Goal: Find specific page/section: Locate a particular part of the current website

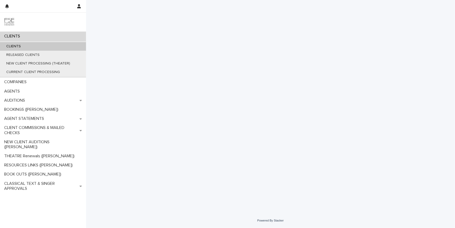
click at [68, 37] on div "CLIENTS" at bounding box center [43, 36] width 86 height 9
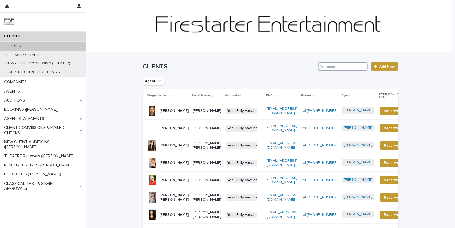
click at [341, 66] on input "Search" at bounding box center [342, 67] width 49 height 8
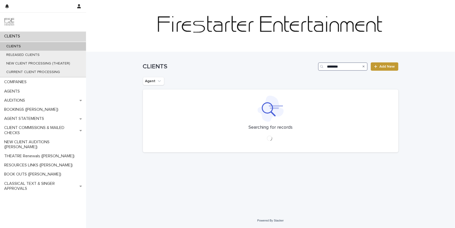
type input "********"
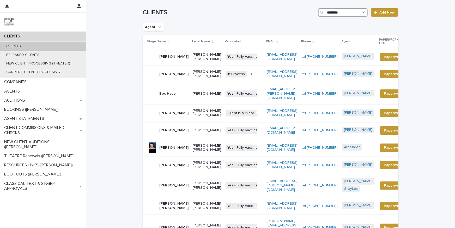
scroll to position [112, 0]
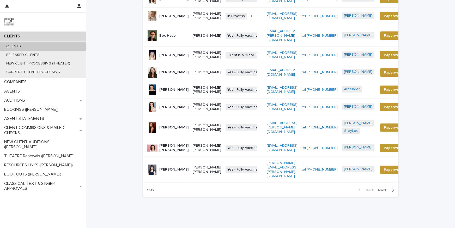
click at [380, 189] on span "Next" at bounding box center [383, 191] width 11 height 4
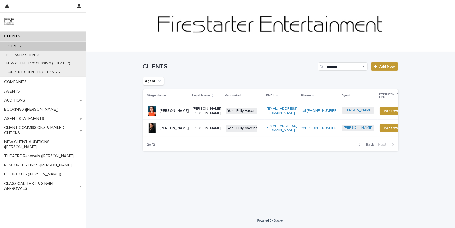
click at [175, 110] on p "[PERSON_NAME]" at bounding box center [173, 111] width 29 height 4
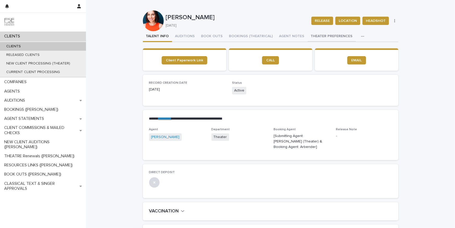
click at [315, 37] on button "THEATER PREFERENCES" at bounding box center [331, 36] width 48 height 11
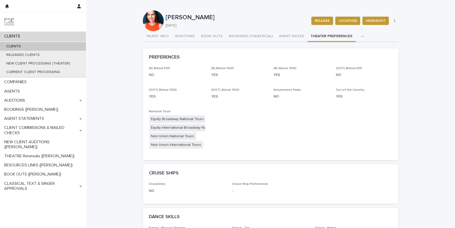
click at [36, 37] on div "CLIENTS" at bounding box center [43, 36] width 86 height 9
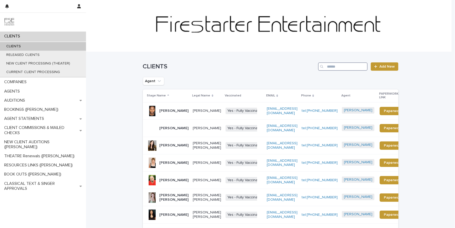
click at [325, 65] on input "Search" at bounding box center [342, 67] width 49 height 8
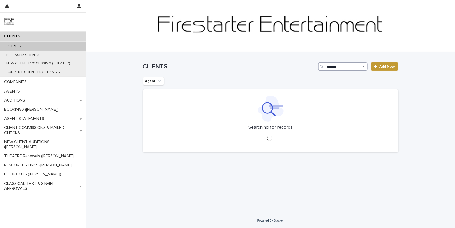
type input "*******"
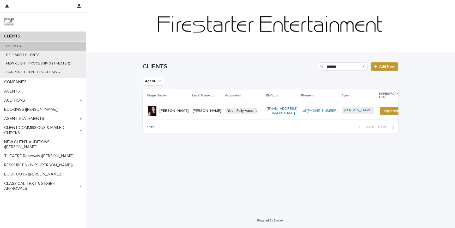
click at [169, 109] on p "[PERSON_NAME]" at bounding box center [173, 111] width 29 height 4
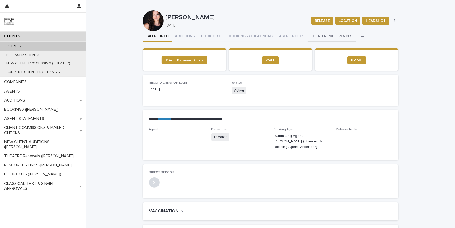
click at [334, 35] on button "THEATER PREFERENCES" at bounding box center [331, 36] width 48 height 11
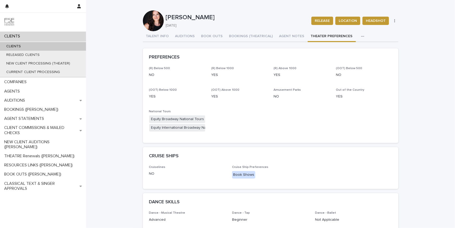
click at [44, 34] on div "CLIENTS" at bounding box center [43, 36] width 86 height 9
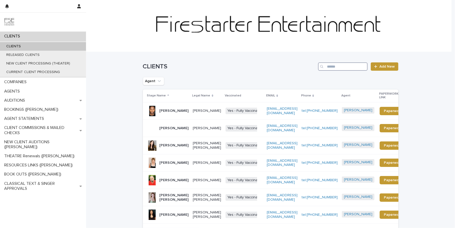
click at [333, 66] on input "Search" at bounding box center [342, 67] width 49 height 8
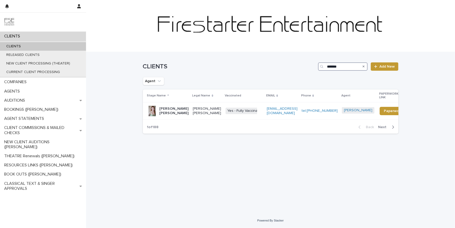
type input "*******"
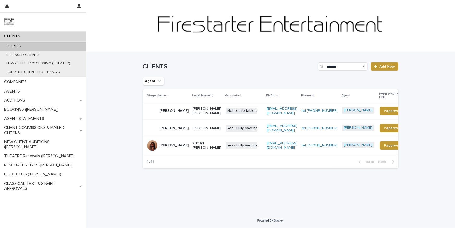
click at [169, 109] on p "[PERSON_NAME]" at bounding box center [173, 111] width 29 height 4
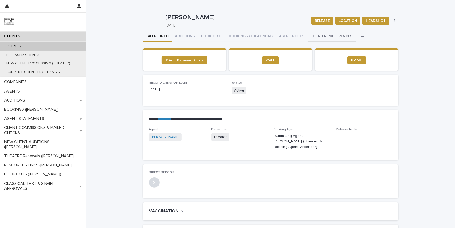
click at [318, 36] on button "THEATER PREFERENCES" at bounding box center [331, 36] width 48 height 11
